Goal: Leave review/rating: Share an evaluation or opinion about a product, service, or content

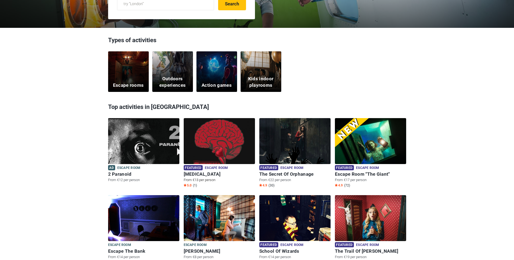
scroll to position [135, 0]
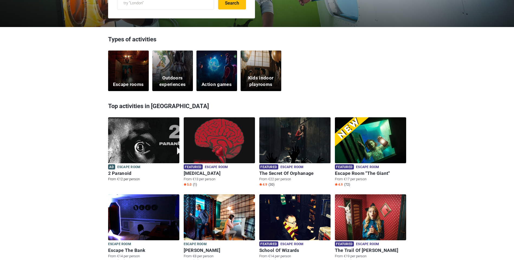
click at [158, 154] on img at bounding box center [143, 143] width 71 height 53
click at [216, 144] on img at bounding box center [219, 143] width 71 height 53
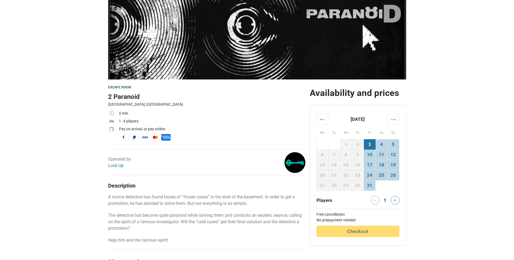
scroll to position [162, 0]
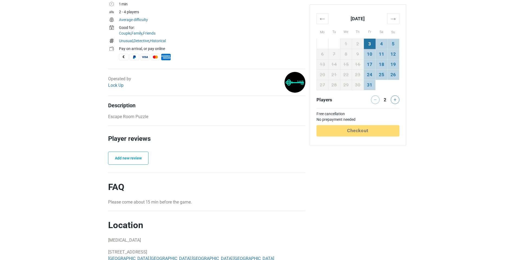
scroll to position [244, 0]
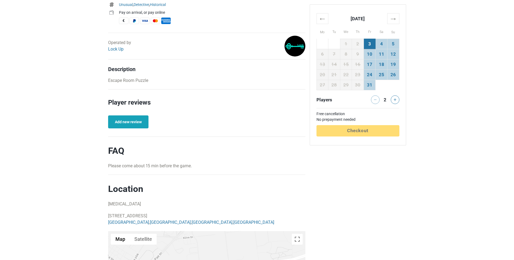
click at [133, 120] on link "Add new review" at bounding box center [128, 122] width 40 height 13
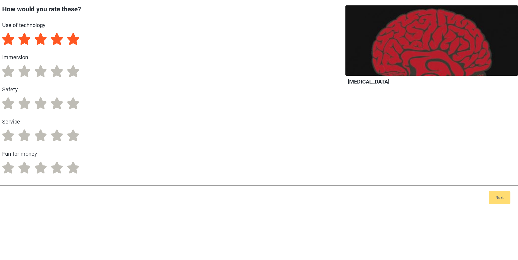
click at [77, 43] on label "5" at bounding box center [73, 39] width 12 height 12
radio input "true"
click at [74, 72] on label "5" at bounding box center [73, 71] width 12 height 12
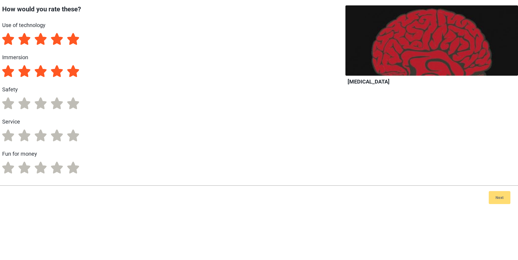
radio input "true"
click at [74, 102] on label "5" at bounding box center [73, 103] width 12 height 12
radio input "true"
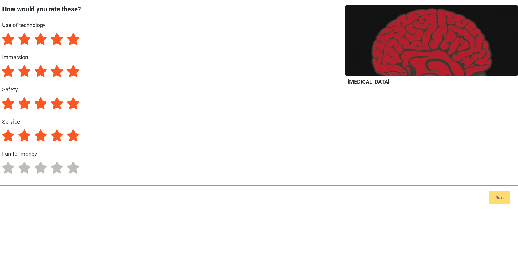
click at [72, 136] on label "5" at bounding box center [73, 136] width 12 height 12
radio input "true"
click at [77, 169] on label "5" at bounding box center [73, 168] width 12 height 12
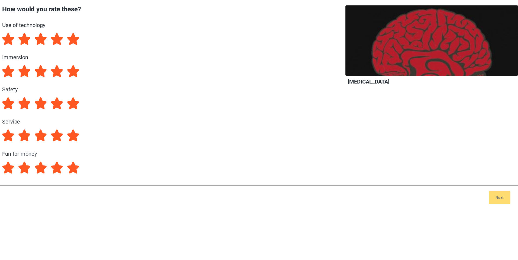
radio input "true"
click at [499, 197] on button "Next" at bounding box center [499, 197] width 22 height 13
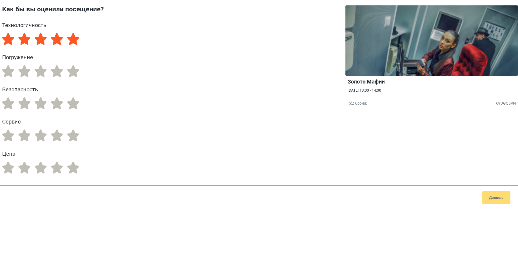
click at [69, 41] on label "5" at bounding box center [73, 39] width 12 height 12
radio input "true"
click at [74, 76] on label "5" at bounding box center [73, 71] width 12 height 12
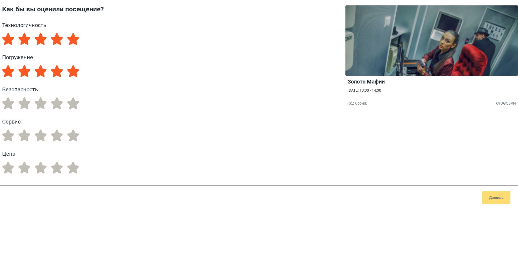
radio input "true"
click at [74, 107] on label "5" at bounding box center [73, 103] width 12 height 12
radio input "true"
drag, startPoint x: 71, startPoint y: 138, endPoint x: 71, endPoint y: 145, distance: 7.0
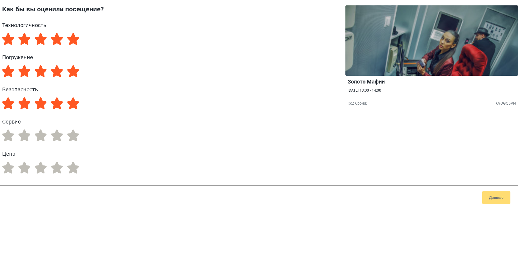
click at [71, 138] on label "5" at bounding box center [73, 136] width 12 height 12
radio input "true"
drag, startPoint x: 72, startPoint y: 171, endPoint x: 110, endPoint y: 172, distance: 38.5
click at [72, 171] on label "5" at bounding box center [73, 168] width 12 height 12
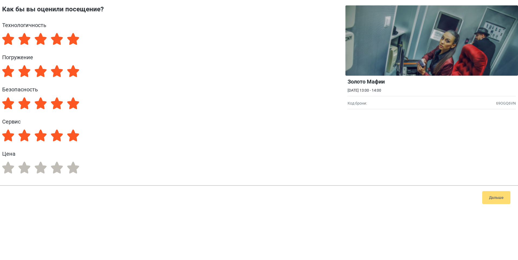
radio input "true"
click at [492, 200] on button "Дальше" at bounding box center [496, 197] width 28 height 13
